Goal: Transaction & Acquisition: Obtain resource

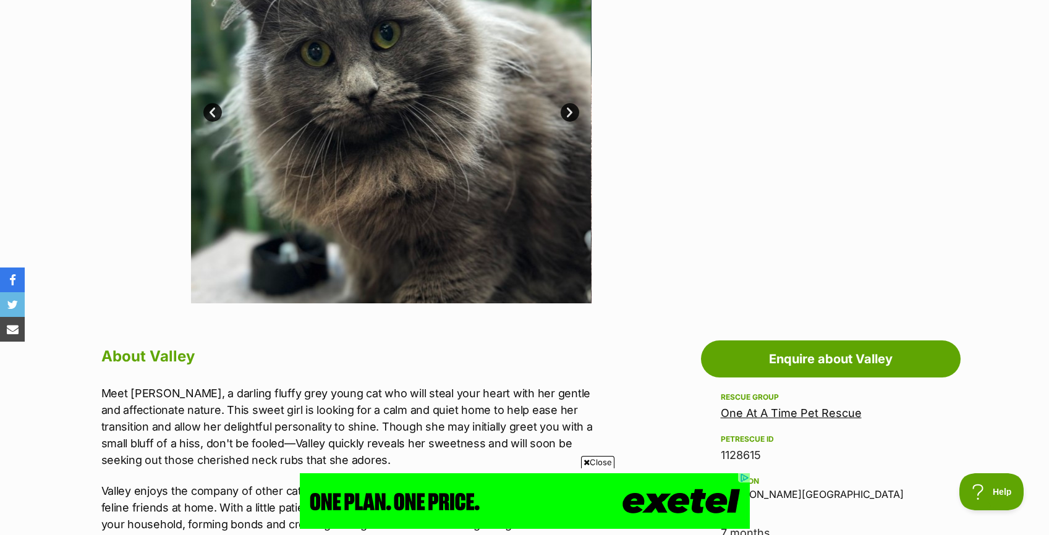
scroll to position [230, 0]
